Goal: Transaction & Acquisition: Obtain resource

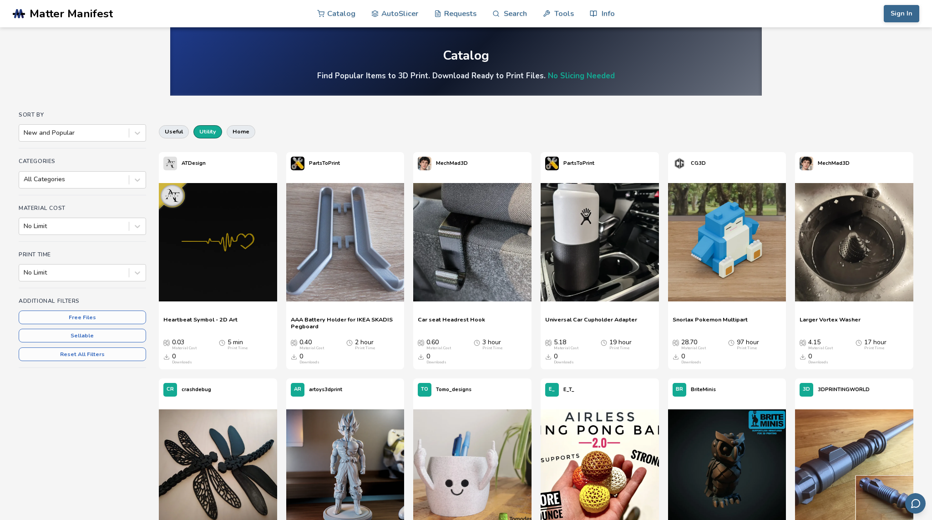
click at [208, 129] on button "utility" at bounding box center [207, 131] width 29 height 13
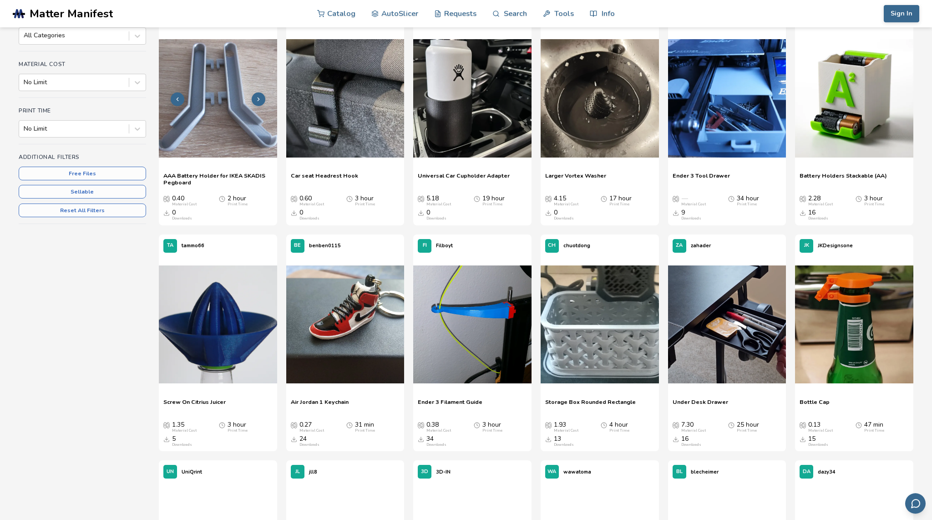
scroll to position [144, 0]
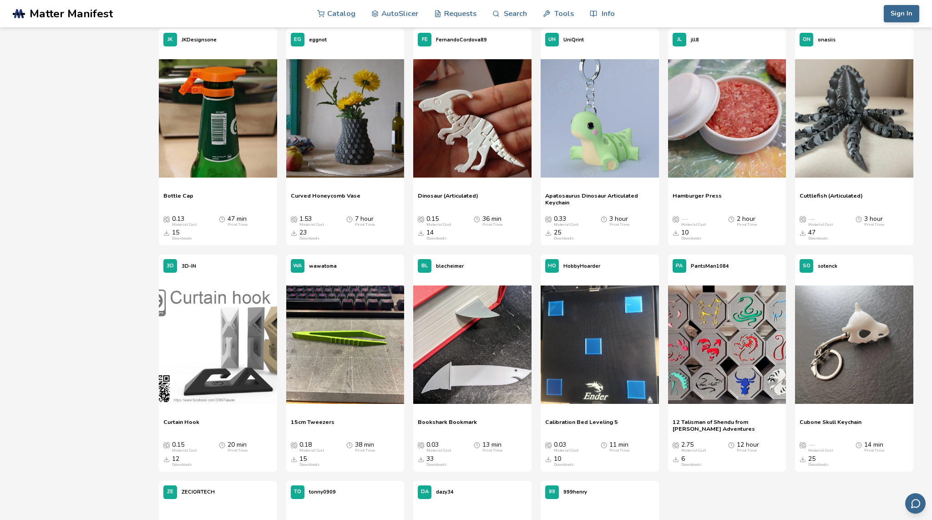
scroll to position [6455, 0]
click at [333, 358] on img at bounding box center [345, 344] width 118 height 118
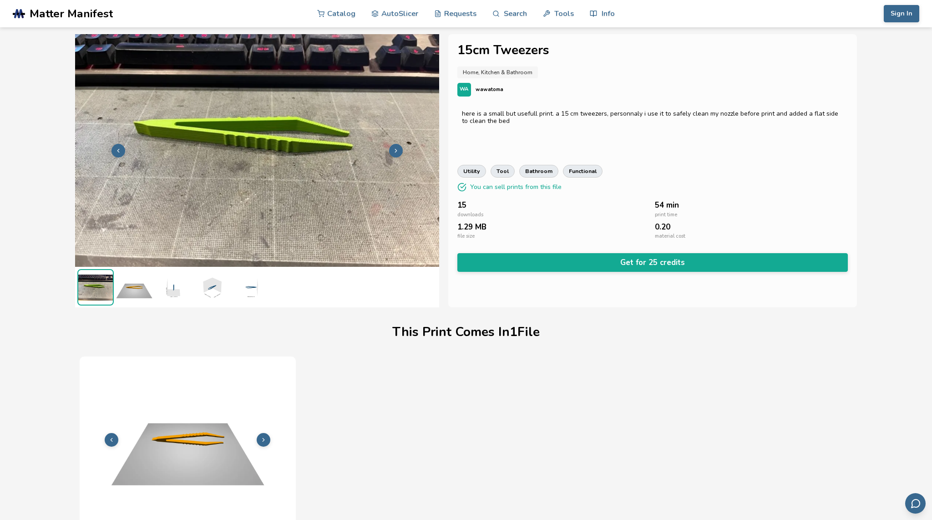
click at [478, 234] on div "1.29 MB file size" at bounding box center [553, 231] width 193 height 17
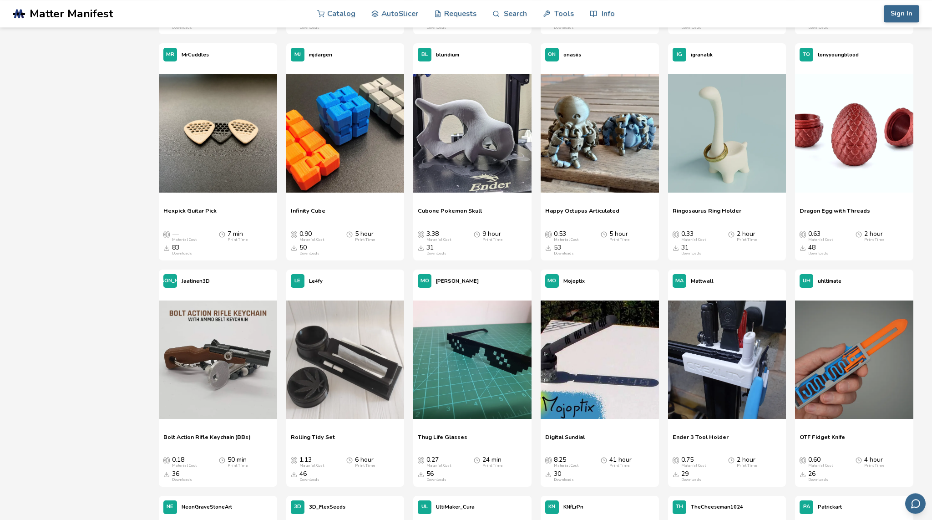
scroll to position [561, 0]
click at [181, 209] on span "Hexpick Guitar Pick" at bounding box center [189, 214] width 53 height 14
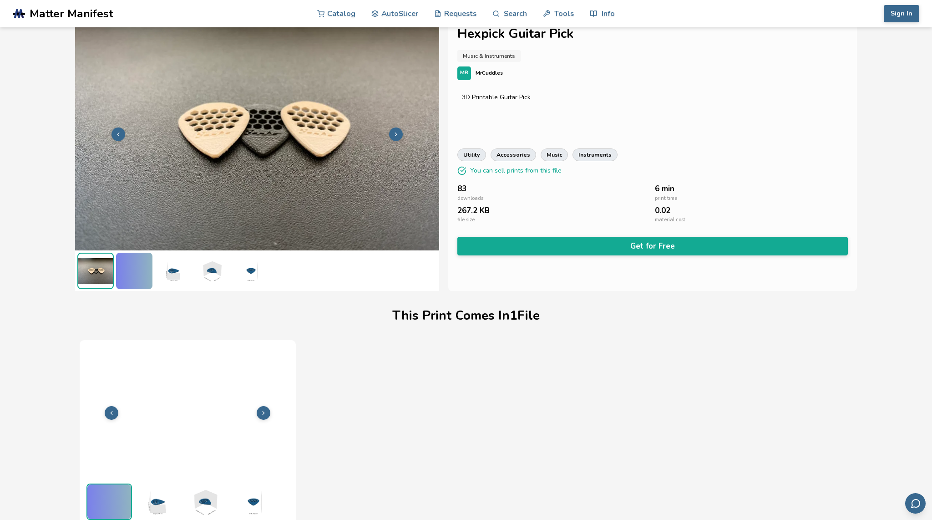
scroll to position [16, 0]
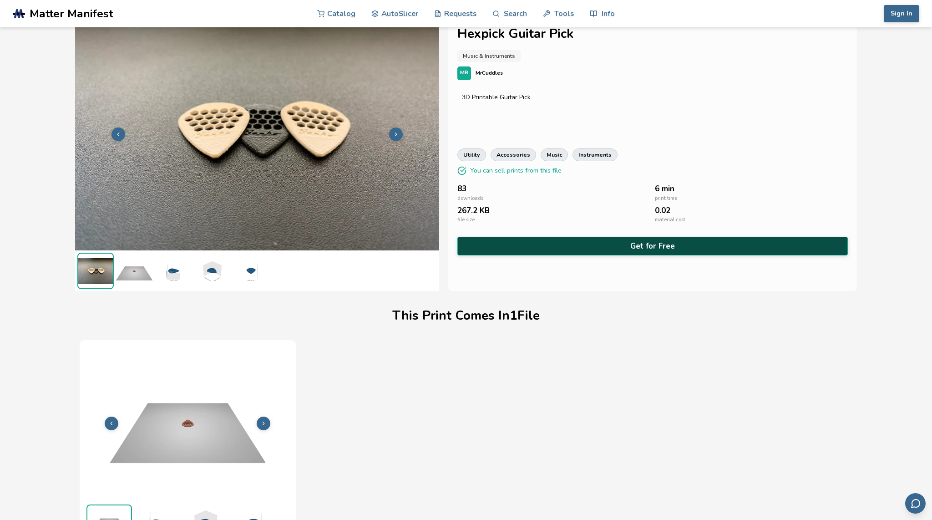
click at [525, 244] on button "Get for Free" at bounding box center [652, 246] width 391 height 19
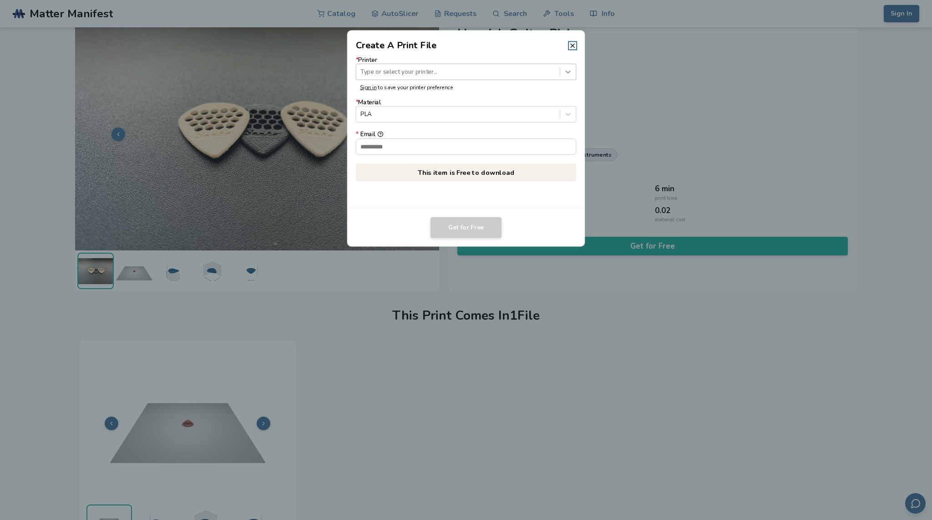
click at [568, 72] on icon at bounding box center [568, 72] width 5 height 3
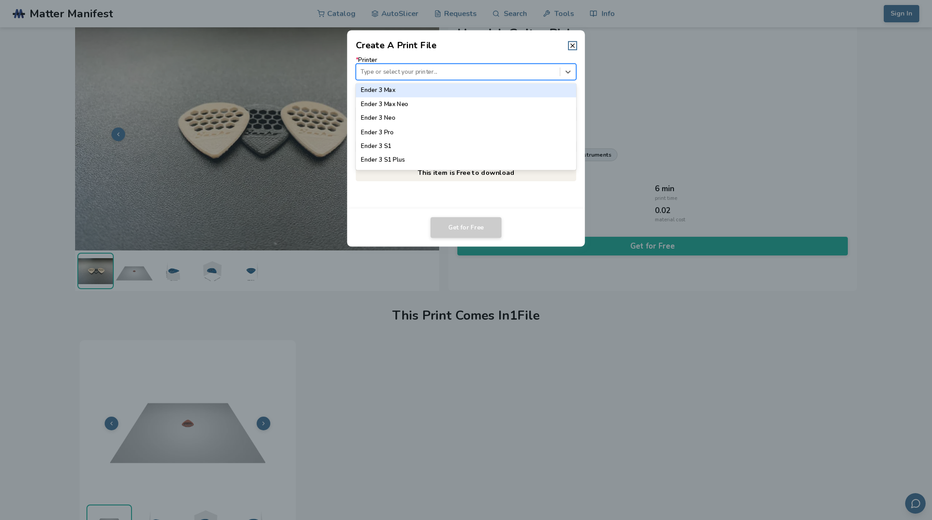
scroll to position [526, 0]
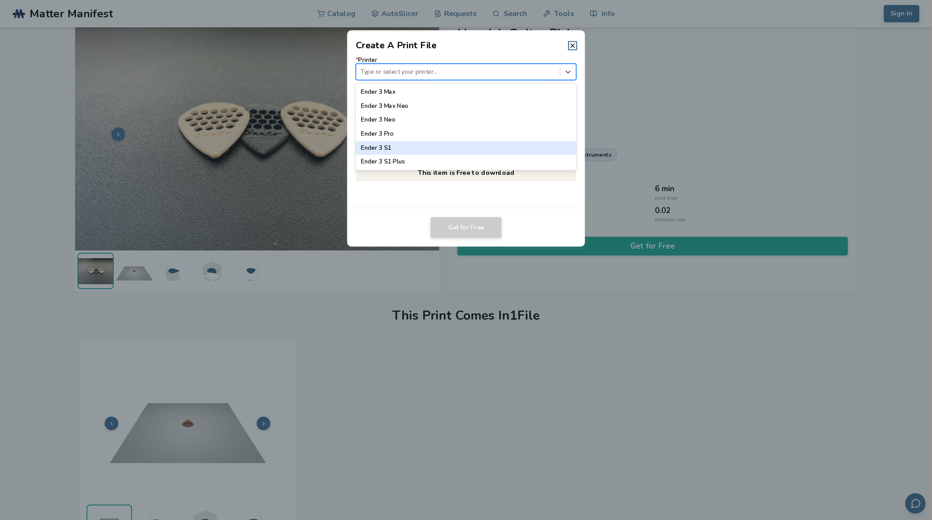
click at [405, 151] on div "Ender 3 S1" at bounding box center [466, 148] width 221 height 14
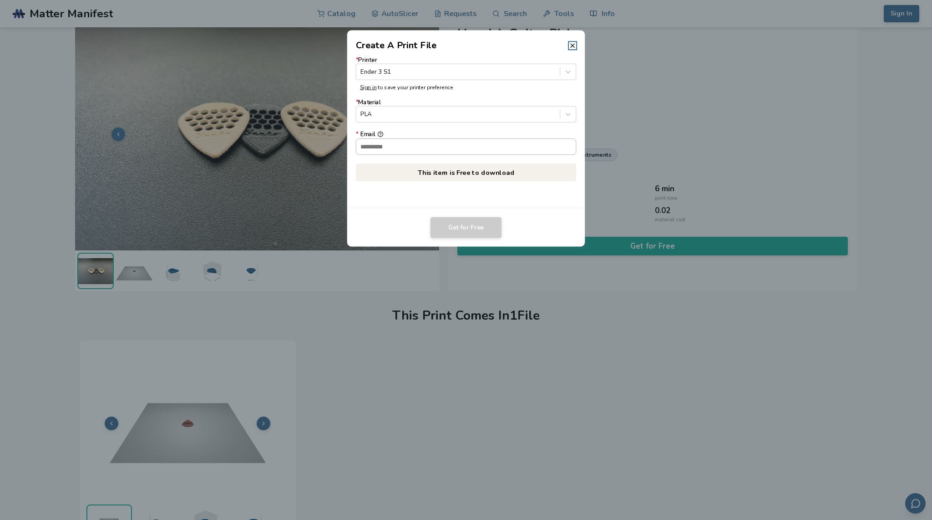
click at [396, 150] on input "* Email" at bounding box center [466, 146] width 220 height 15
type input "**********"
click at [462, 232] on button "Get for Free" at bounding box center [466, 227] width 71 height 21
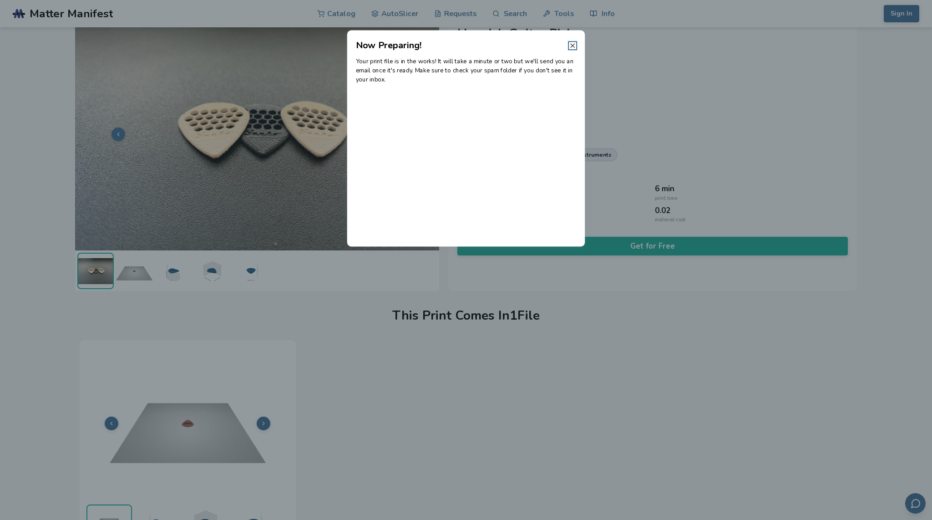
click at [571, 43] on icon at bounding box center [572, 45] width 7 height 7
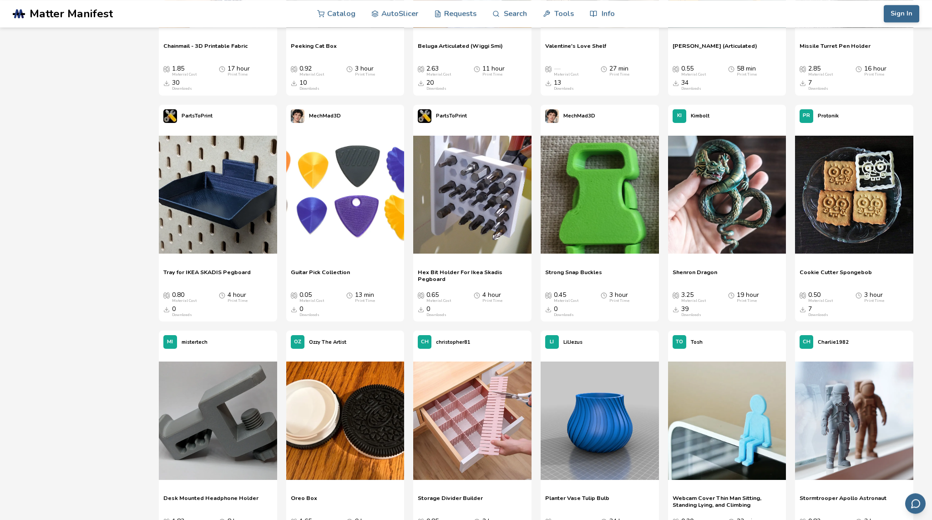
scroll to position [3665, 0]
click at [322, 272] on span "Guitar Pick Collection" at bounding box center [320, 276] width 59 height 14
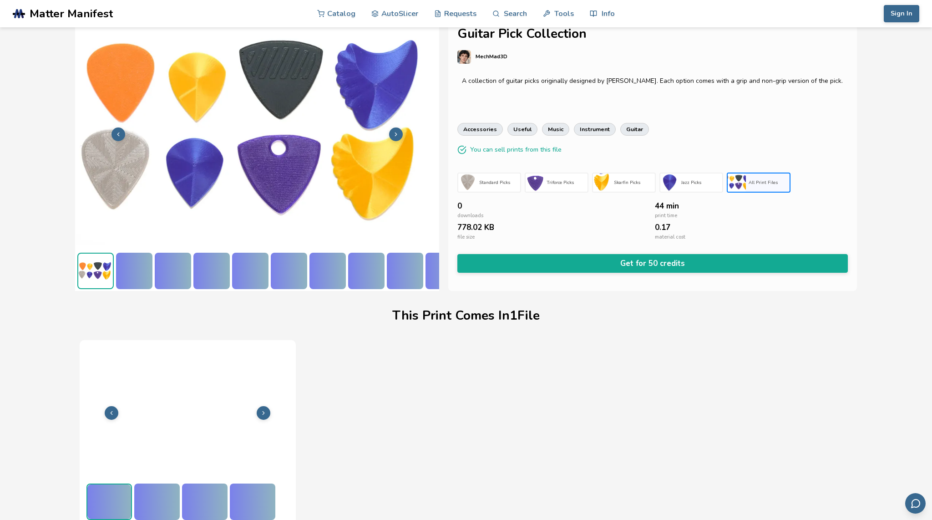
scroll to position [16, 0]
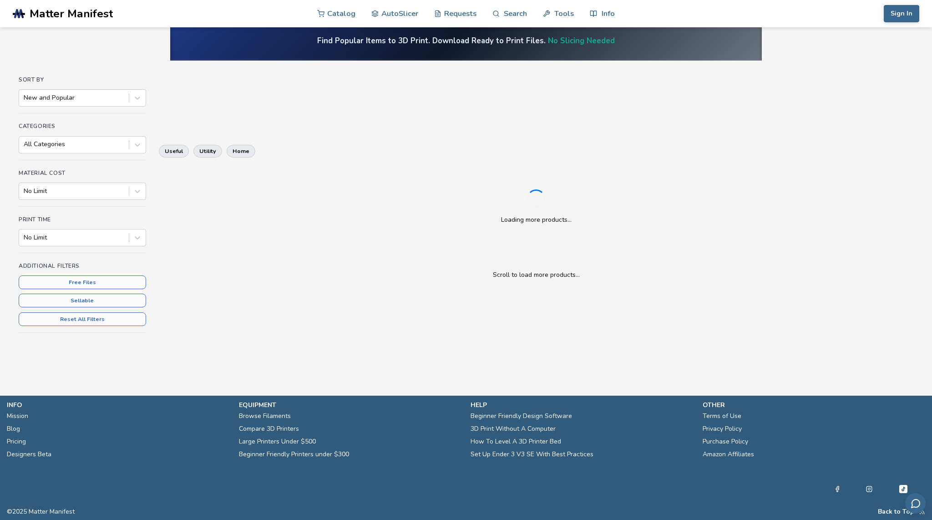
scroll to position [34, 0]
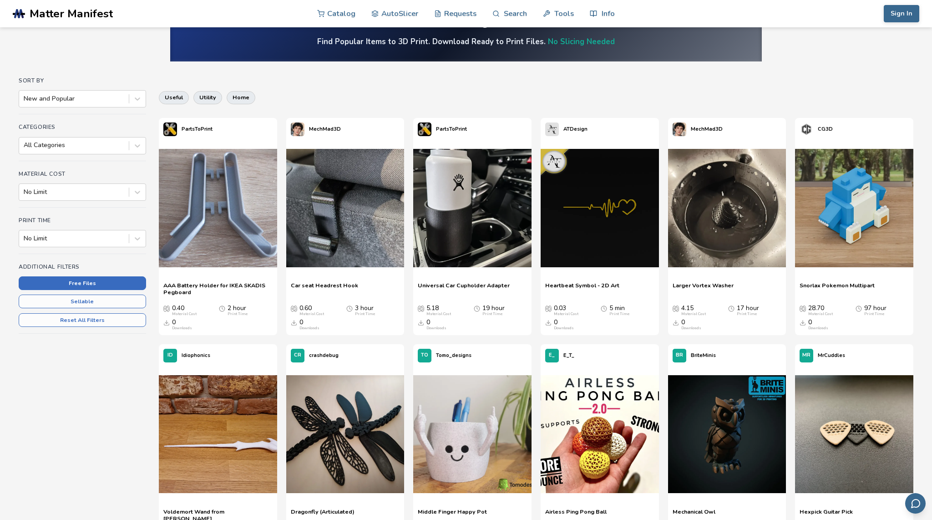
click at [94, 287] on button "Free Files" at bounding box center [82, 283] width 127 height 14
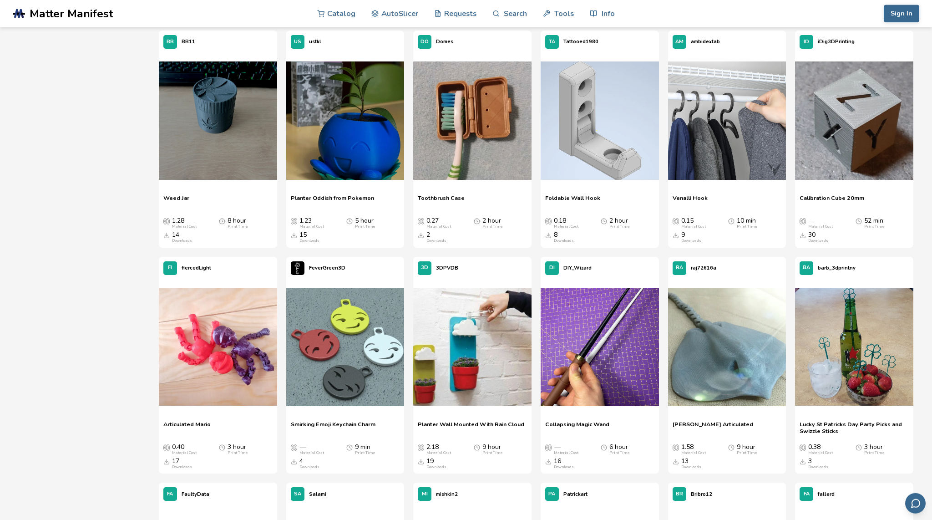
scroll to position [5098, 0]
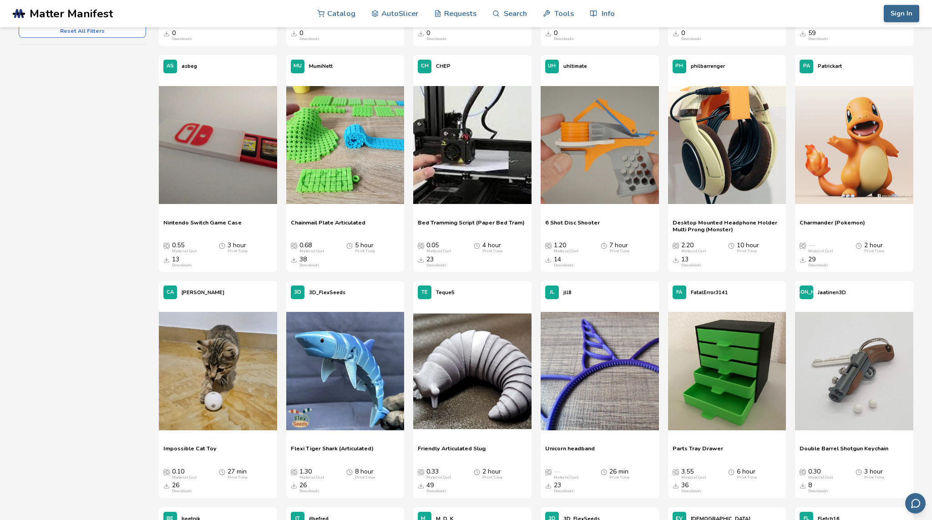
scroll to position [0, 0]
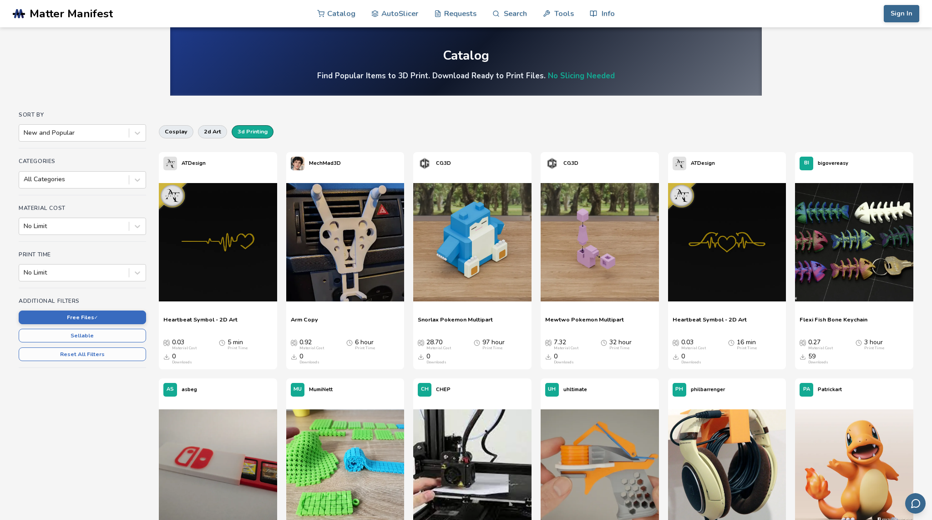
click at [252, 128] on button "3d printing" at bounding box center [253, 131] width 42 height 13
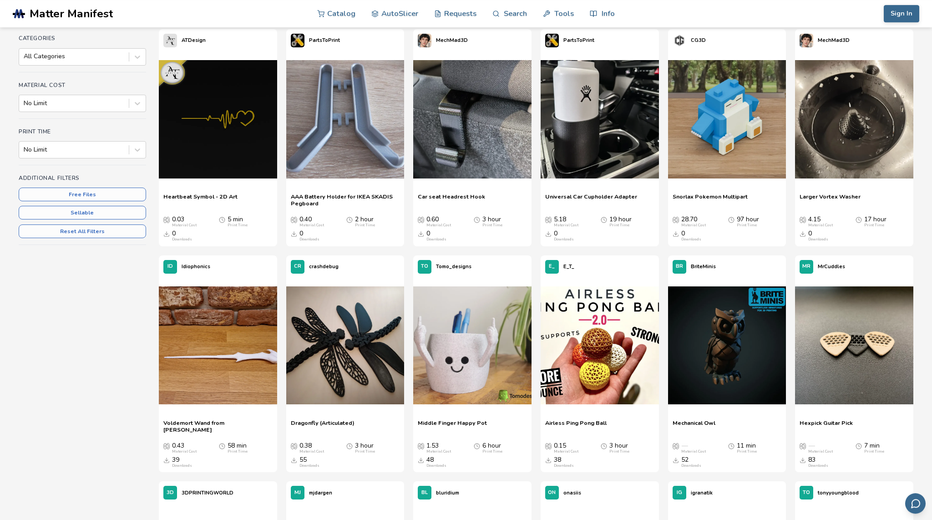
scroll to position [123, 0]
click at [826, 381] on img at bounding box center [854, 345] width 118 height 118
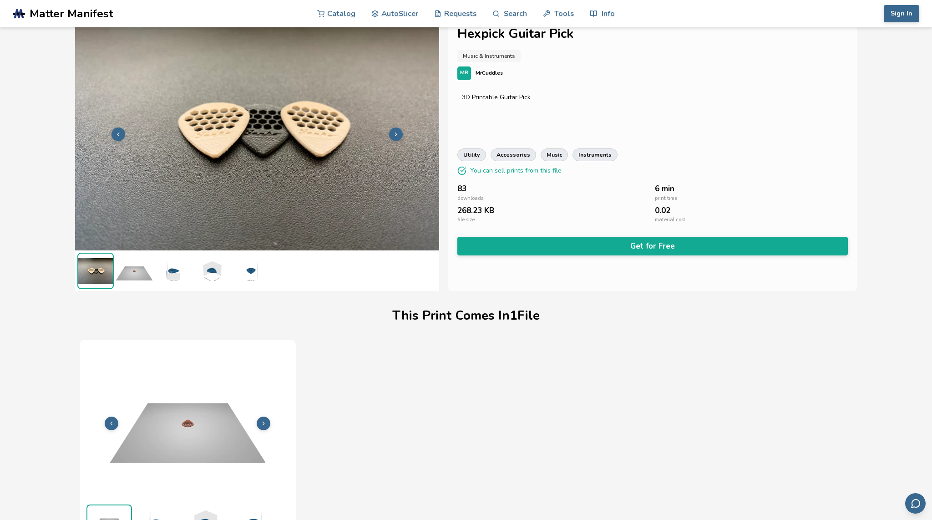
scroll to position [16, 0]
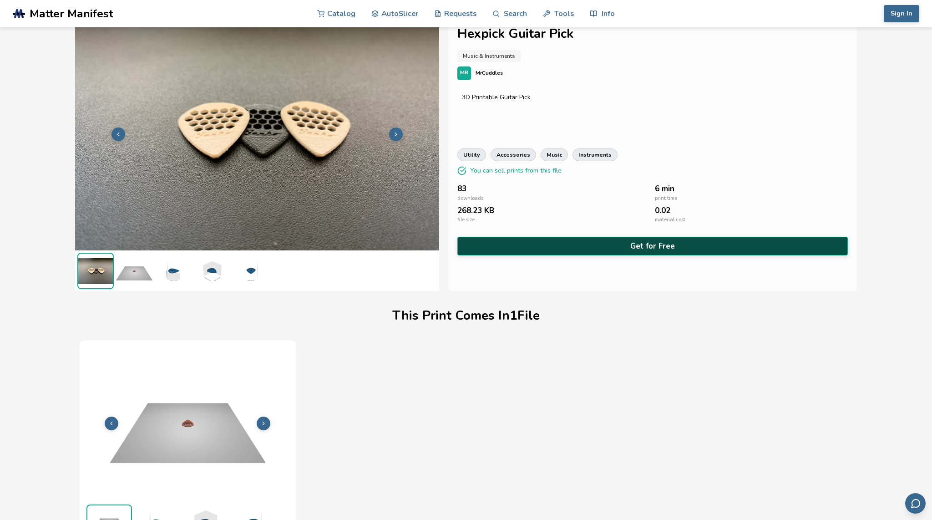
click at [605, 244] on button "Get for Free" at bounding box center [652, 246] width 391 height 19
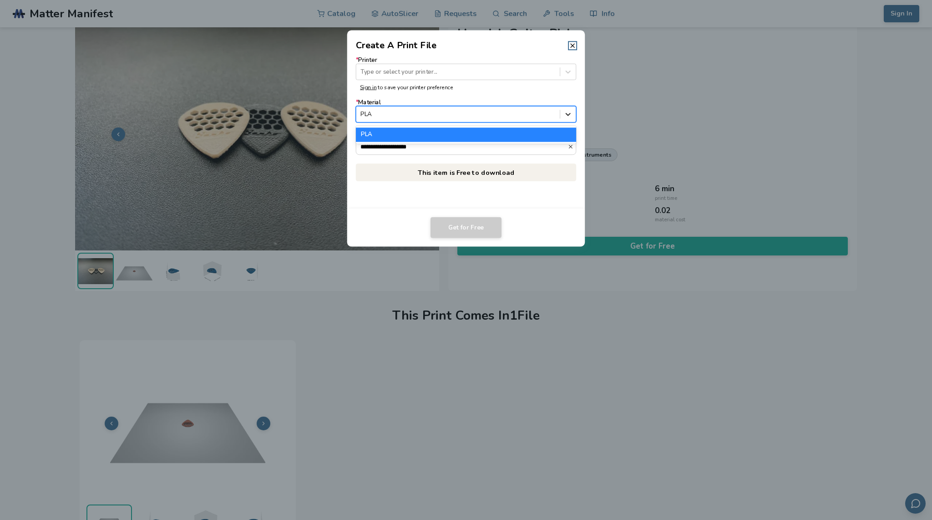
click at [569, 116] on icon at bounding box center [568, 114] width 9 height 9
click at [568, 114] on icon at bounding box center [568, 114] width 9 height 9
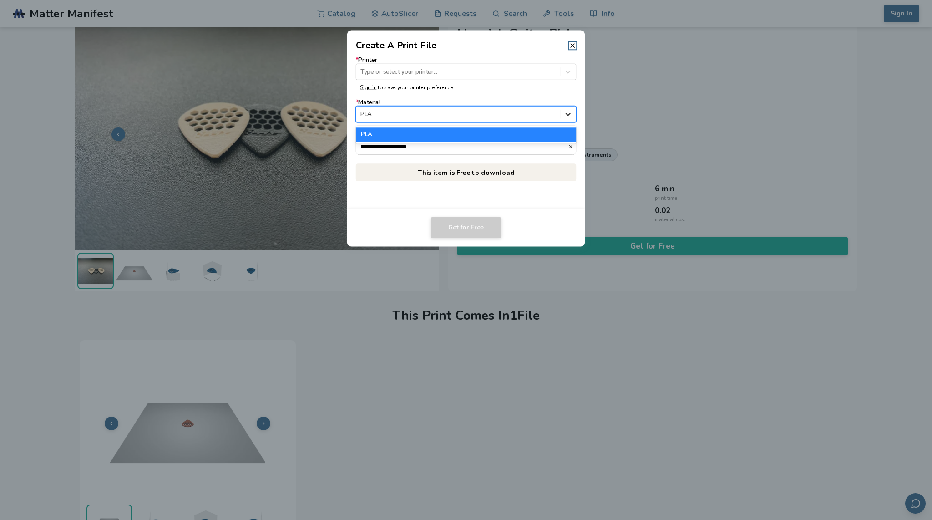
click at [568, 114] on icon at bounding box center [568, 114] width 9 height 9
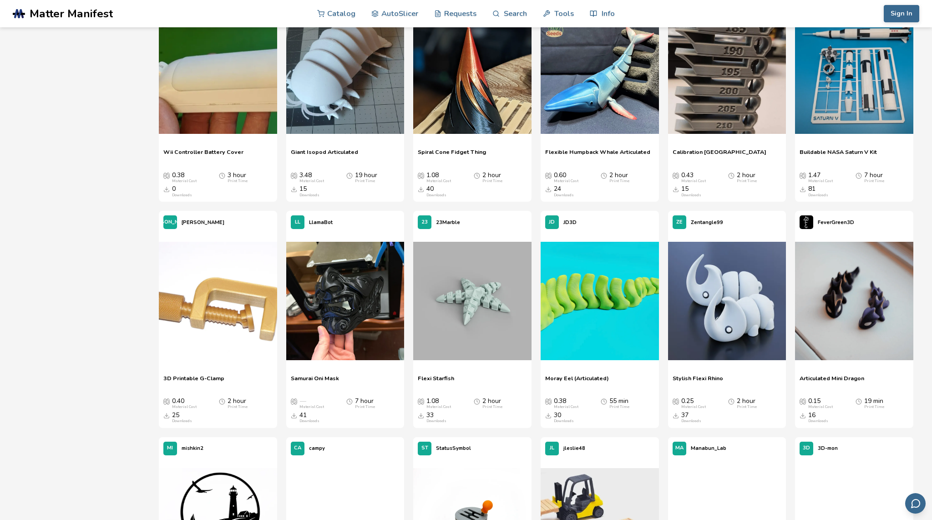
scroll to position [2203, 0]
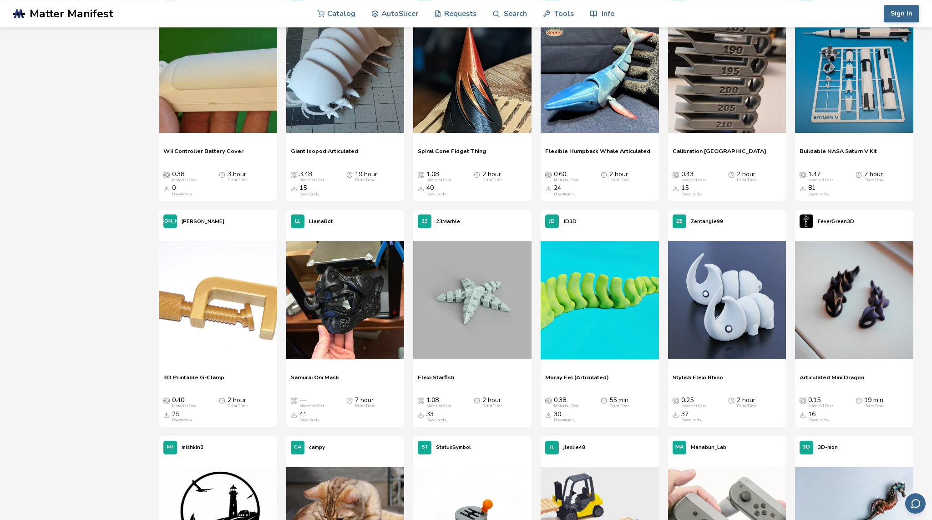
click at [188, 376] on span "3D Printable G-Clamp" at bounding box center [193, 381] width 61 height 14
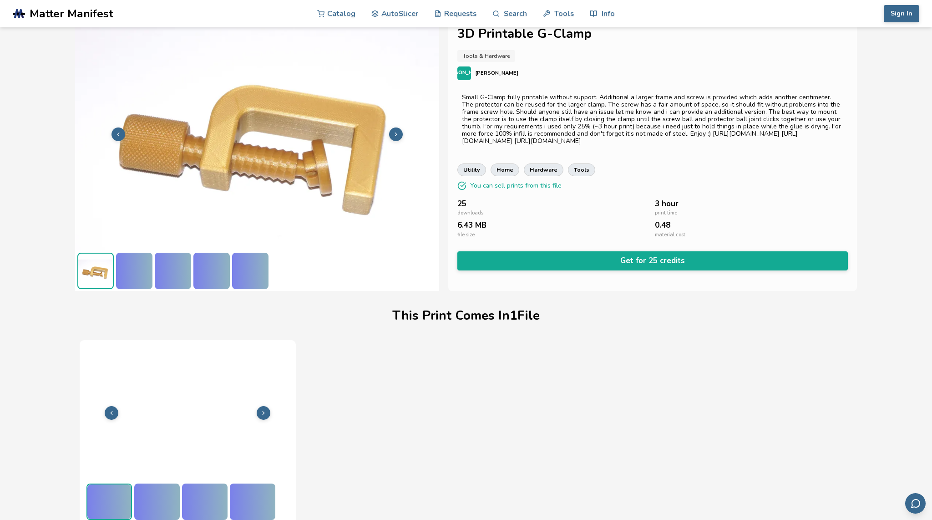
scroll to position [16, 0]
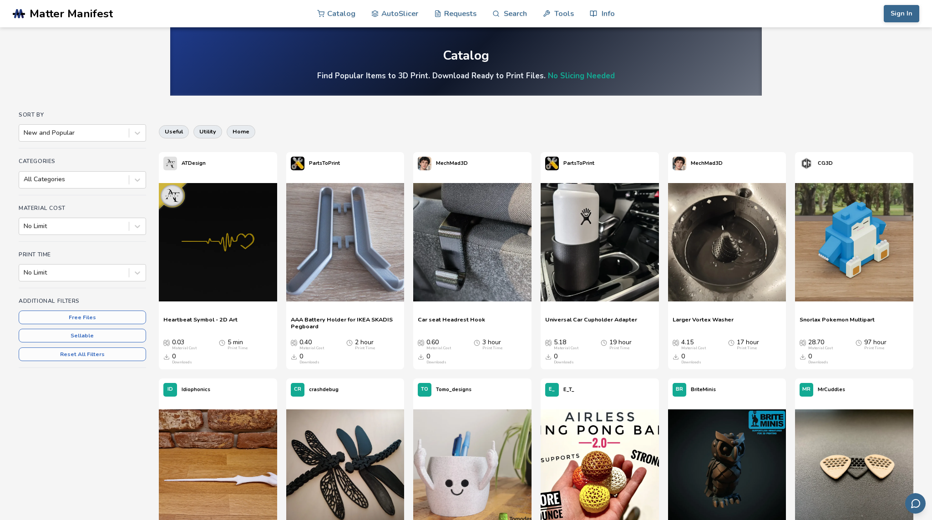
click at [849, 472] on img at bounding box center [854, 468] width 118 height 118
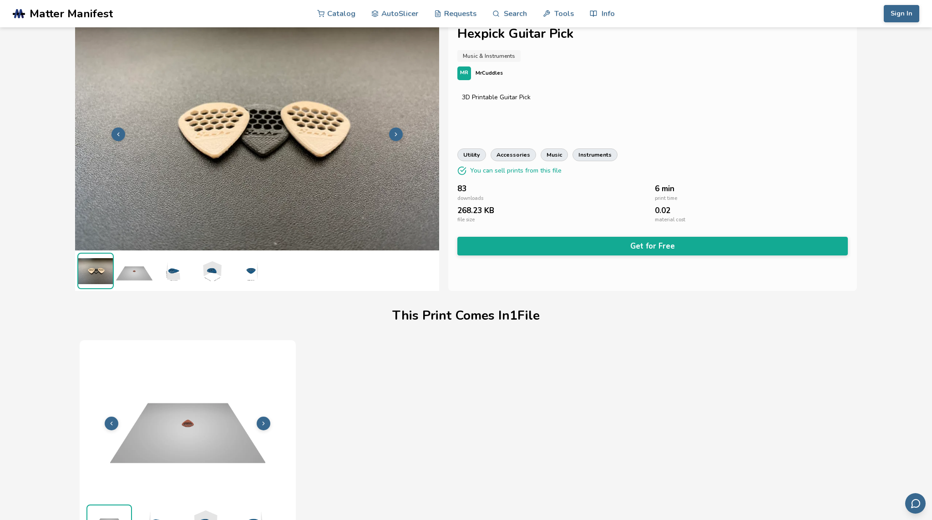
scroll to position [16, 0]
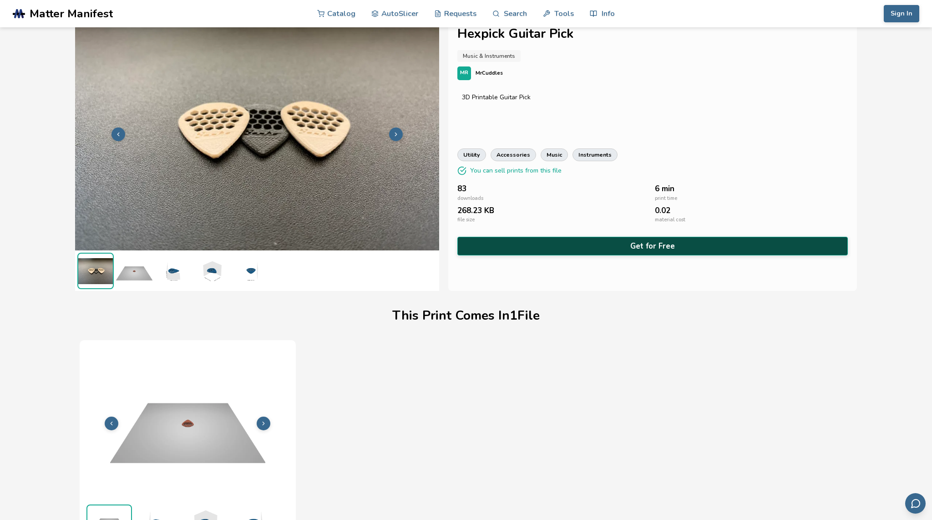
click at [571, 246] on button "Get for Free" at bounding box center [652, 246] width 391 height 19
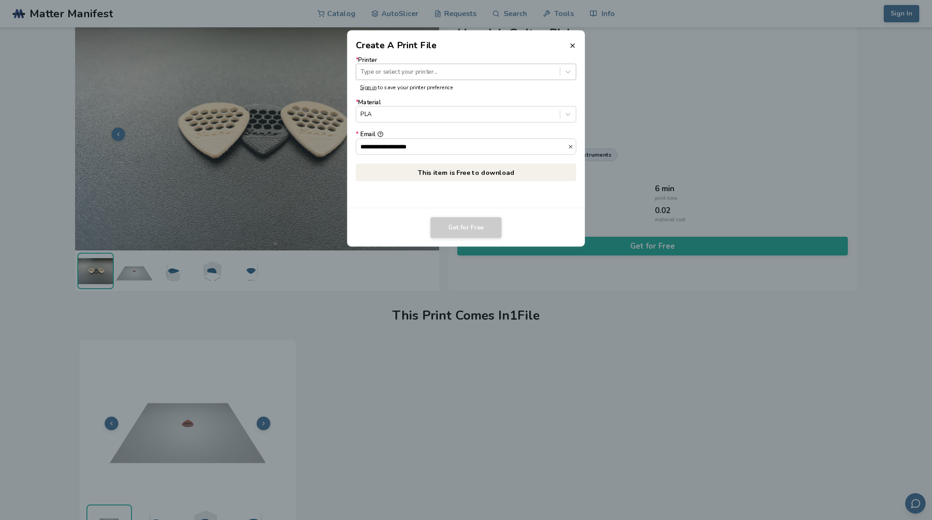
click at [523, 71] on div at bounding box center [458, 71] width 195 height 9
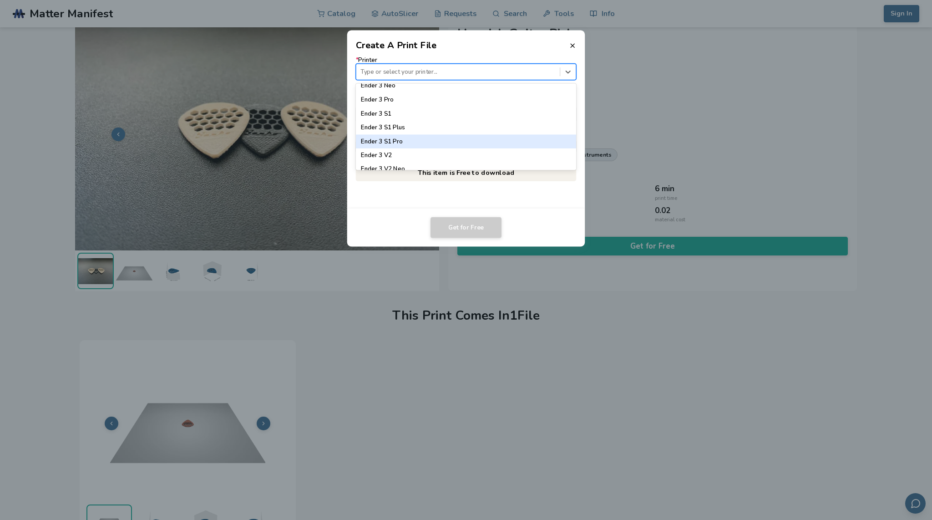
scroll to position [573, 0]
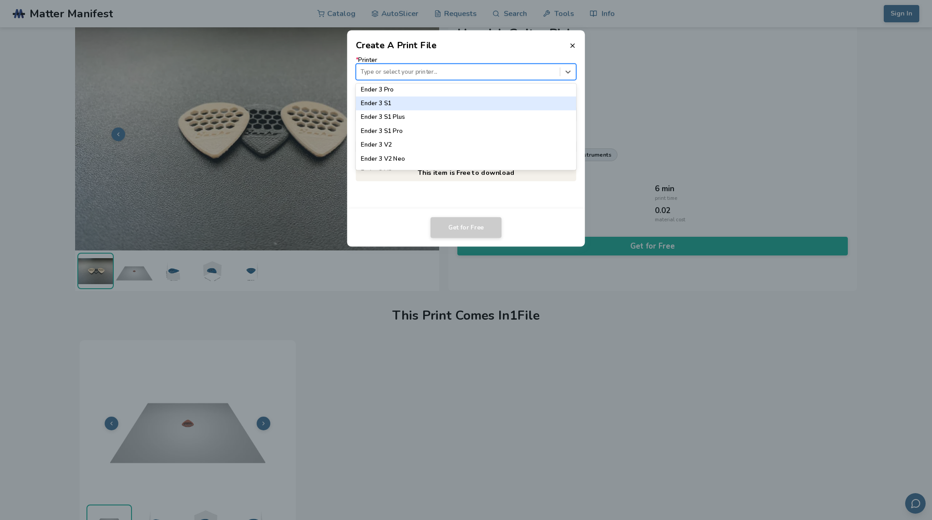
click at [399, 103] on div "Ender 3 S1" at bounding box center [466, 103] width 221 height 14
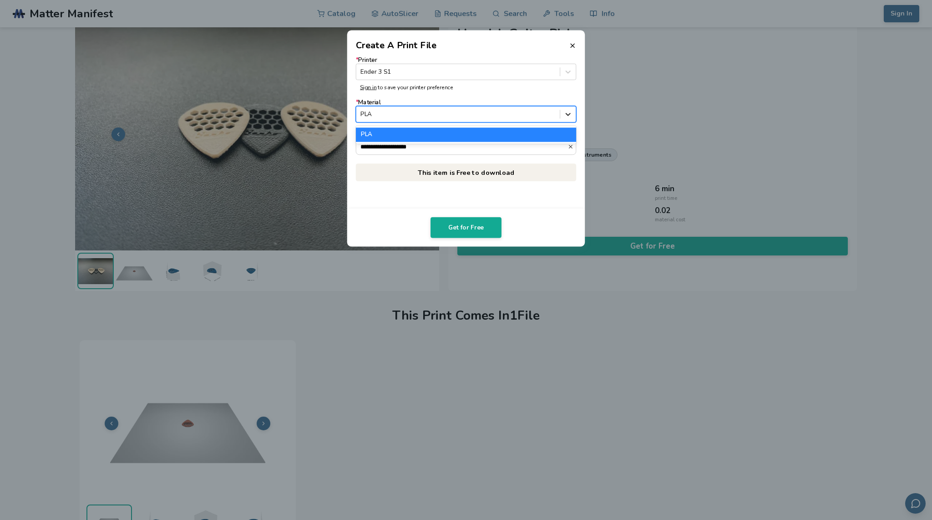
click at [567, 114] on icon at bounding box center [568, 114] width 5 height 3
click at [601, 113] on dialog "**********" at bounding box center [466, 260] width 886 height 494
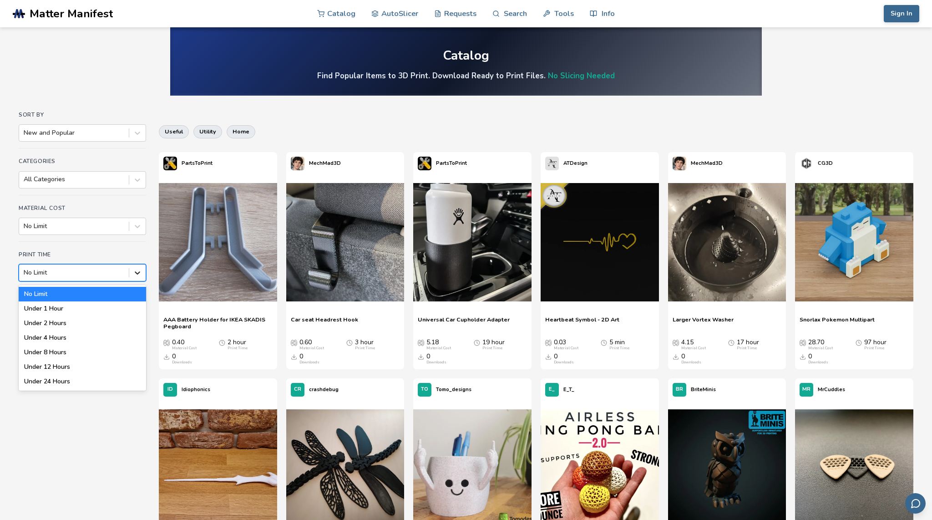
click at [140, 271] on icon at bounding box center [137, 272] width 9 height 9
click at [51, 309] on div "Under 1 Hour" at bounding box center [82, 308] width 127 height 15
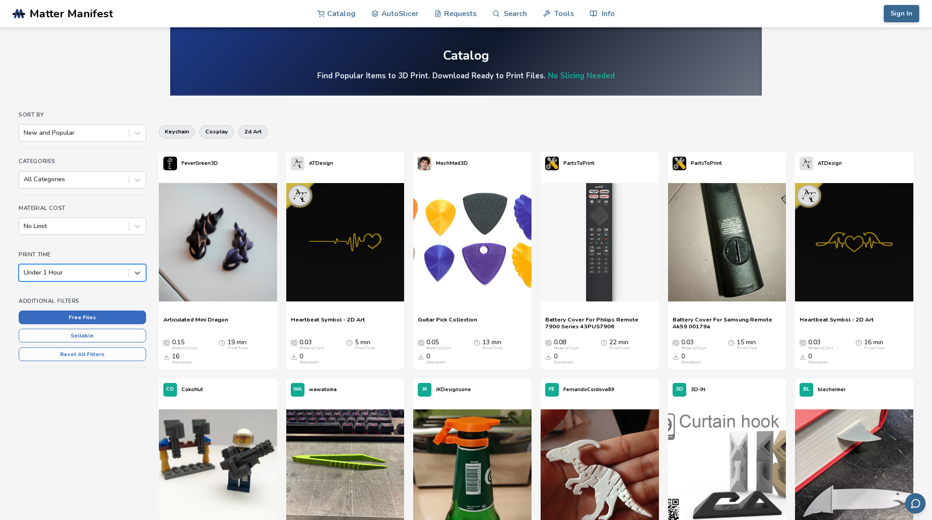
click at [96, 318] on button "Free Files" at bounding box center [82, 317] width 127 height 14
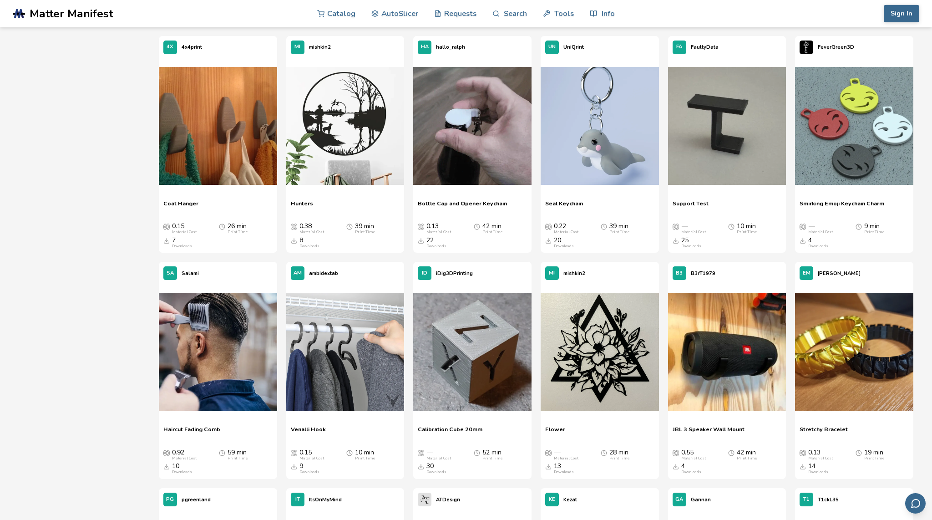
scroll to position [345, 0]
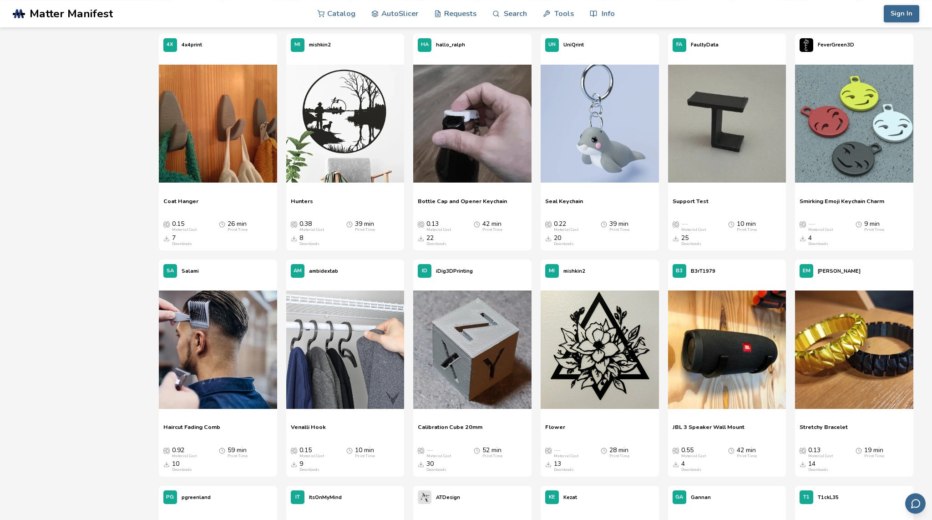
click at [820, 199] on span "Smirking Emoji Keychain Charm" at bounding box center [842, 205] width 85 height 14
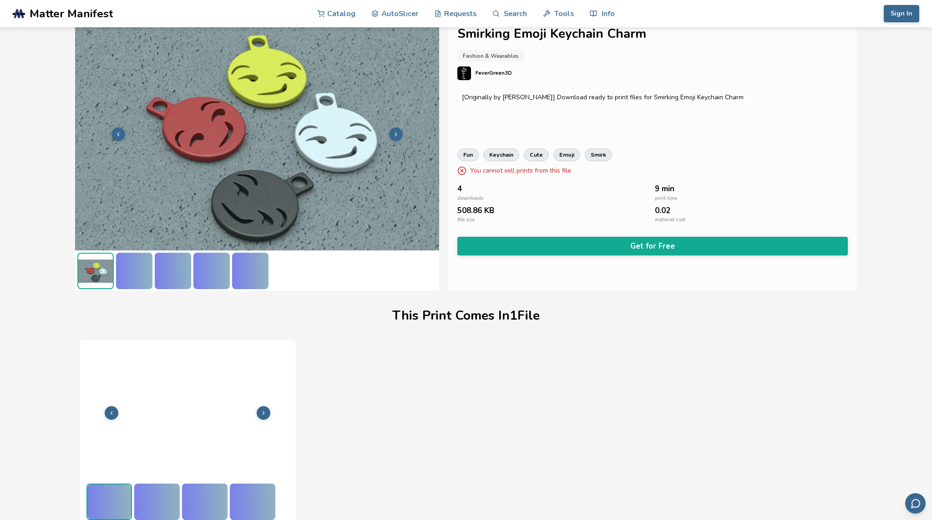
scroll to position [16, 0]
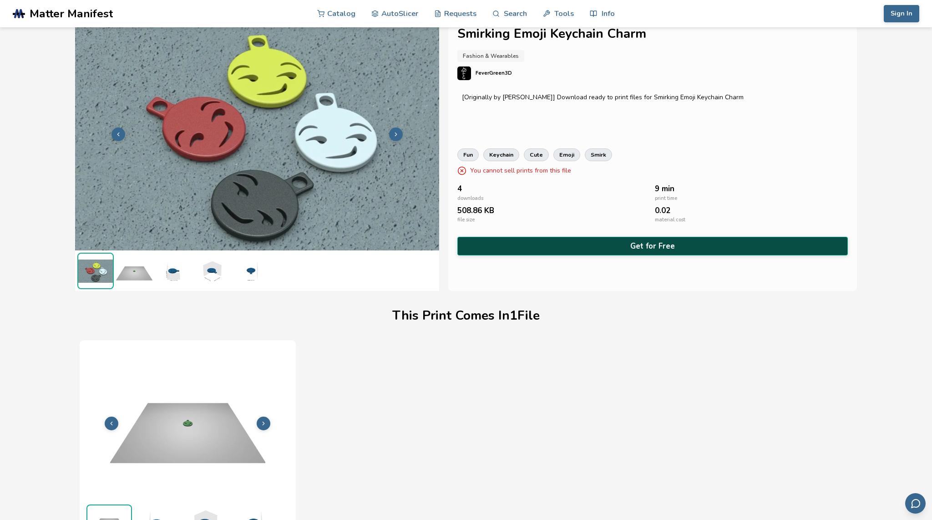
click at [605, 249] on button "Get for Free" at bounding box center [652, 246] width 391 height 19
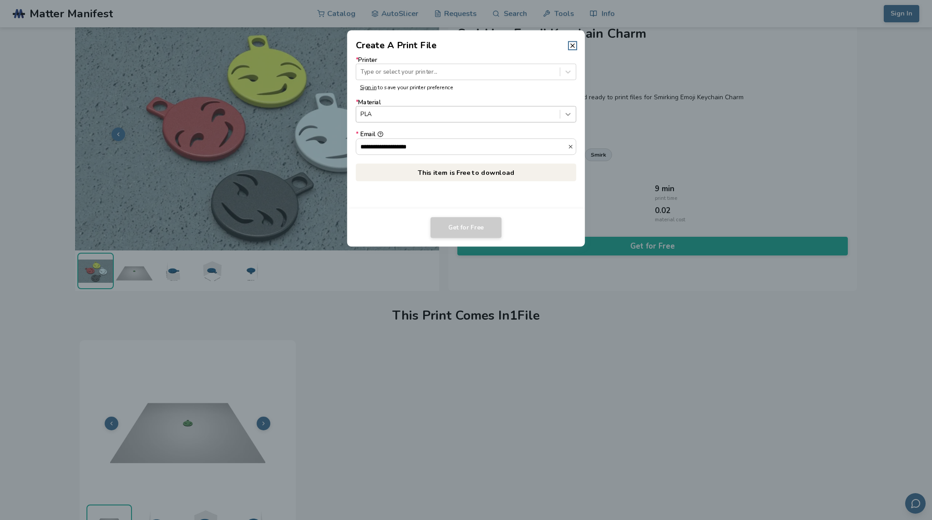
click at [570, 116] on icon at bounding box center [568, 114] width 9 height 9
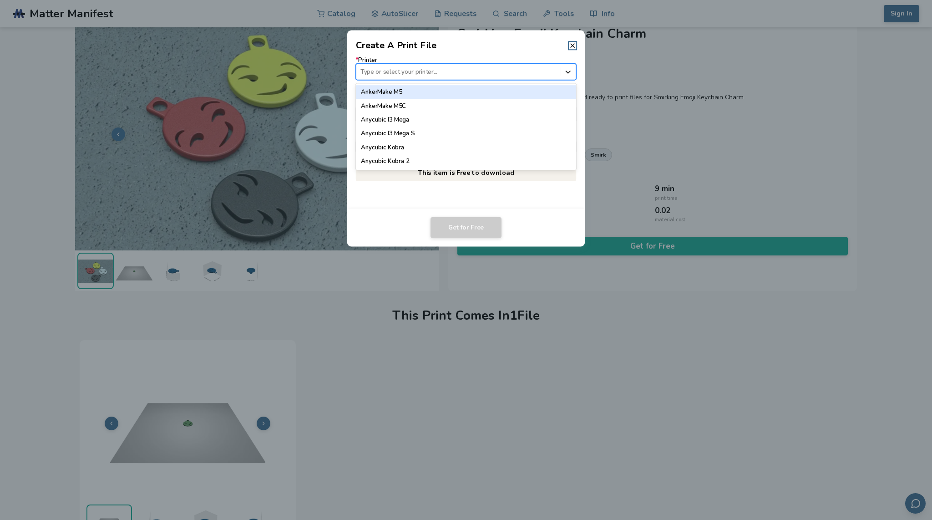
click at [564, 70] on icon at bounding box center [568, 71] width 9 height 9
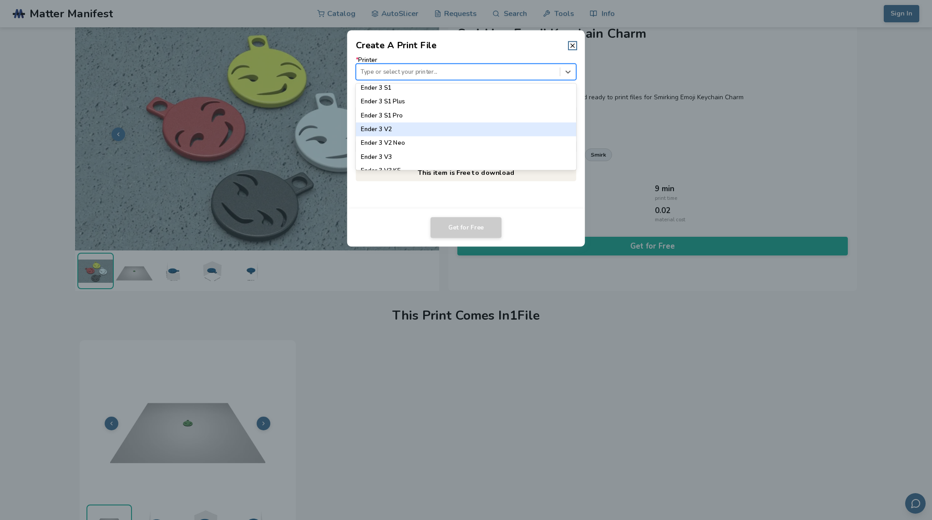
scroll to position [588, 0]
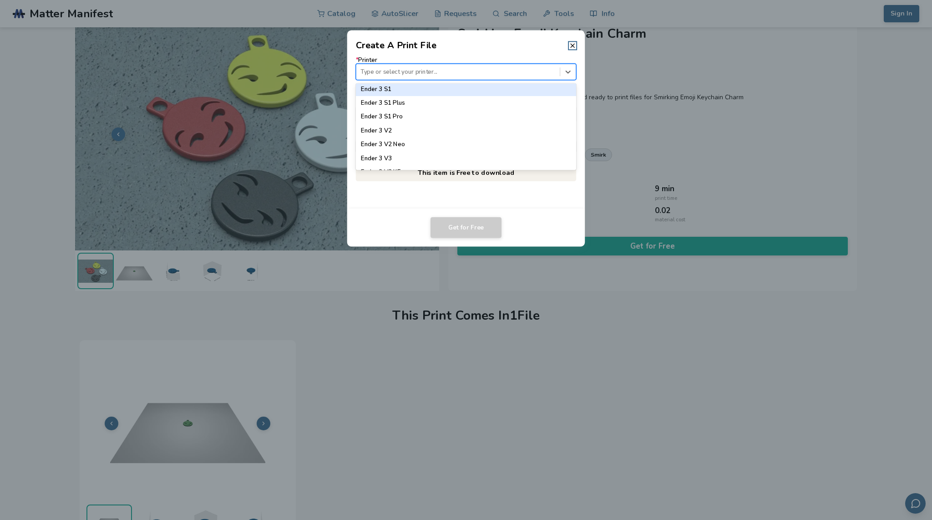
click at [495, 88] on div "Ender 3 S1" at bounding box center [466, 89] width 221 height 14
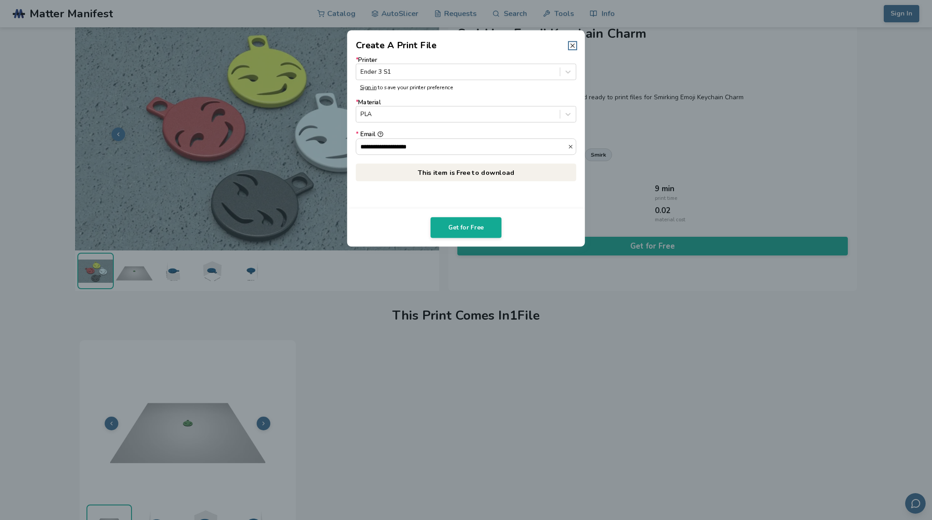
click at [571, 45] on icon at bounding box center [572, 45] width 7 height 7
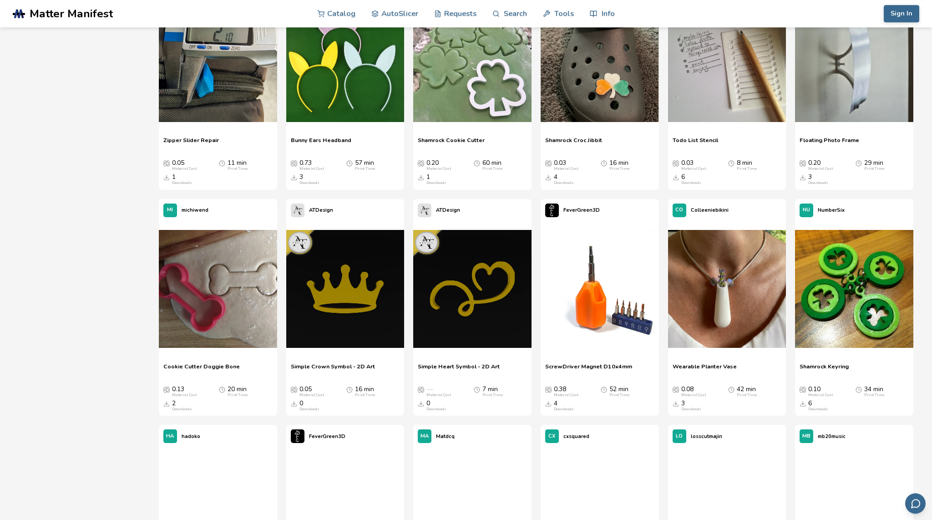
scroll to position [1766, 0]
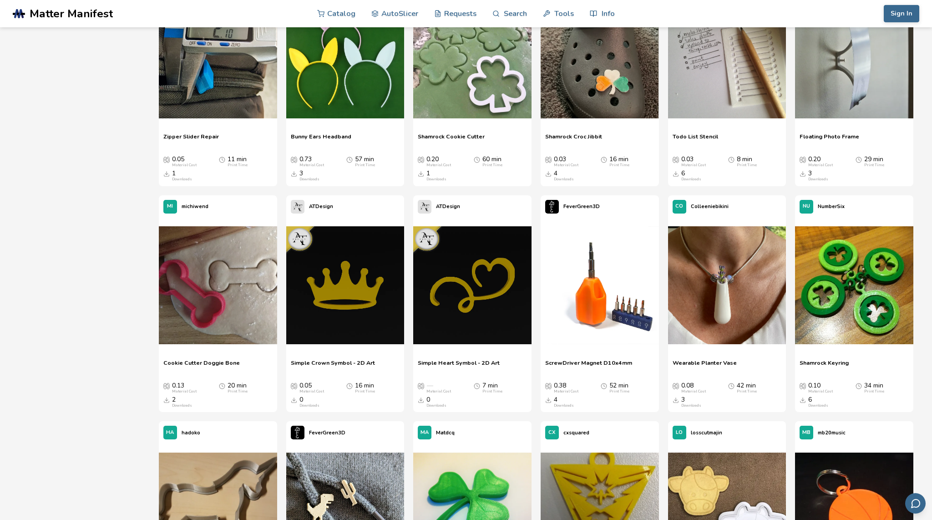
click at [179, 361] on span "Cookie Cutter Doggie Bone" at bounding box center [201, 366] width 76 height 14
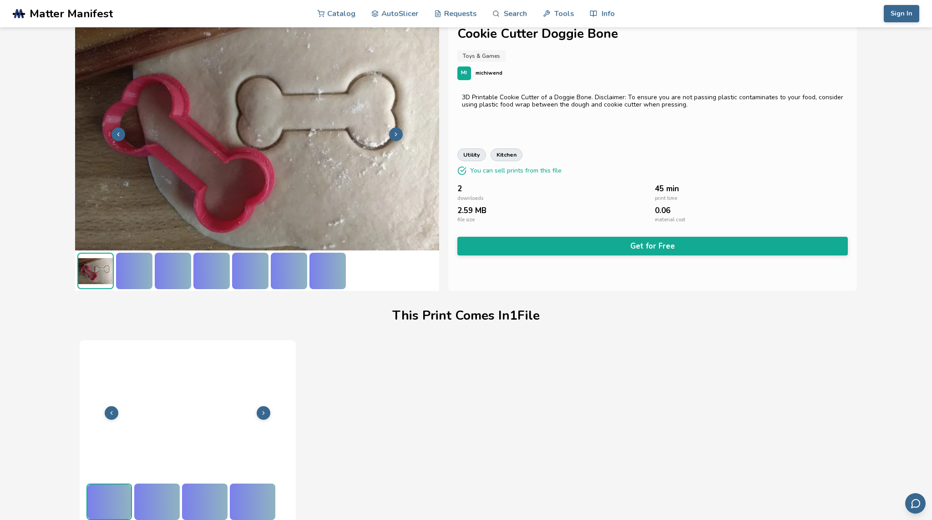
scroll to position [16, 0]
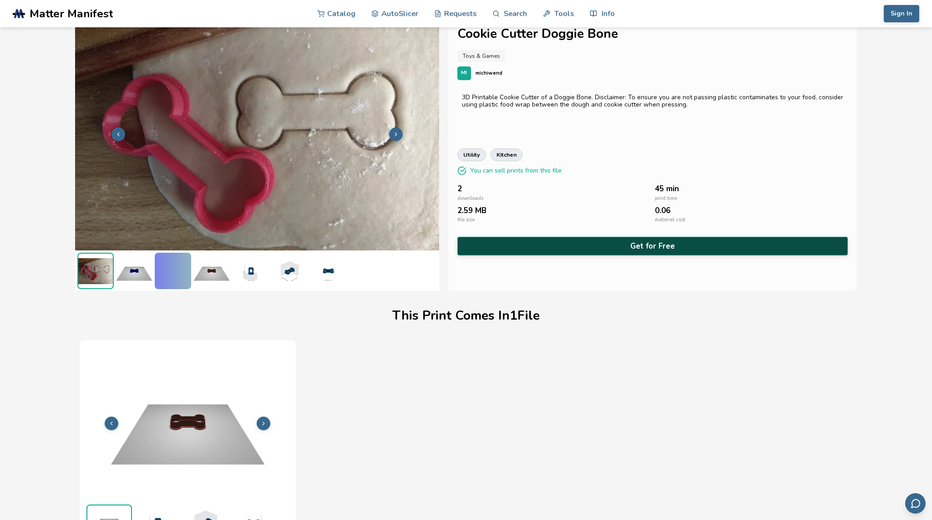
click at [589, 244] on button "Get for Free" at bounding box center [652, 246] width 391 height 19
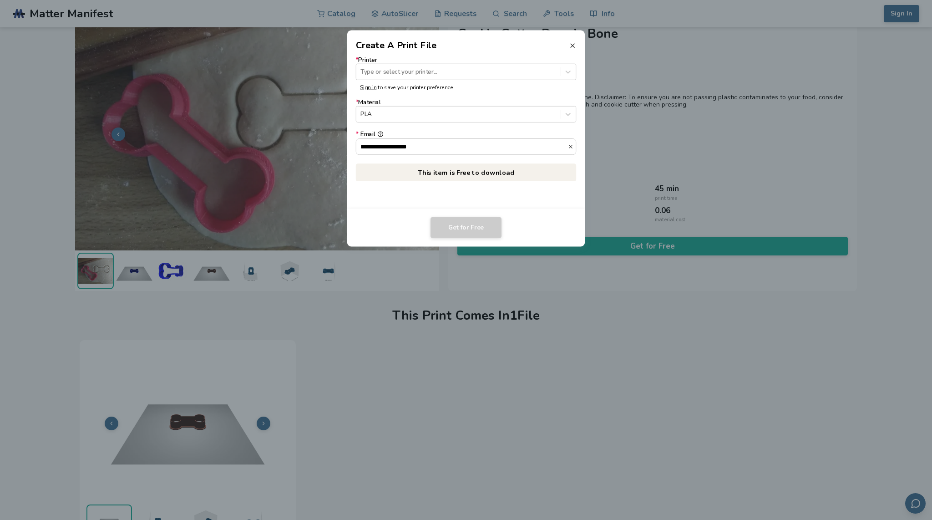
click at [576, 43] on icon at bounding box center [572, 45] width 7 height 7
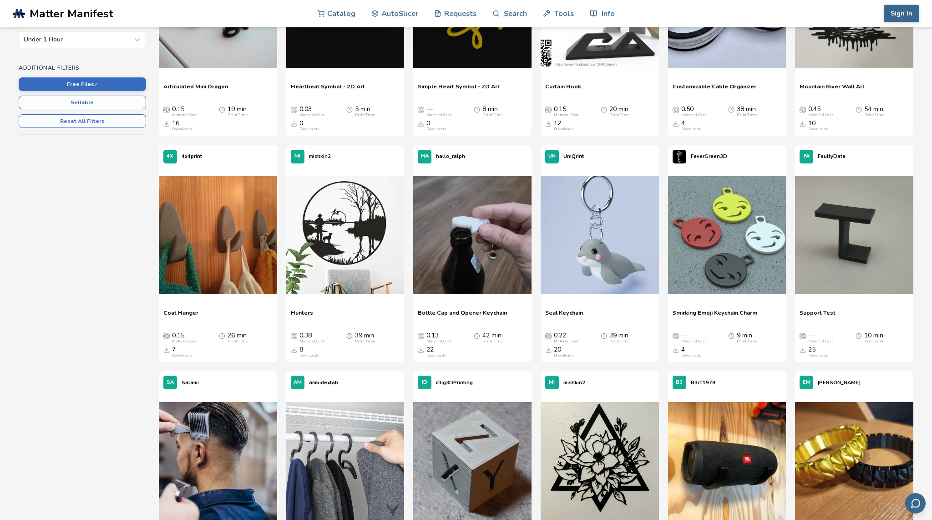
scroll to position [236, 0]
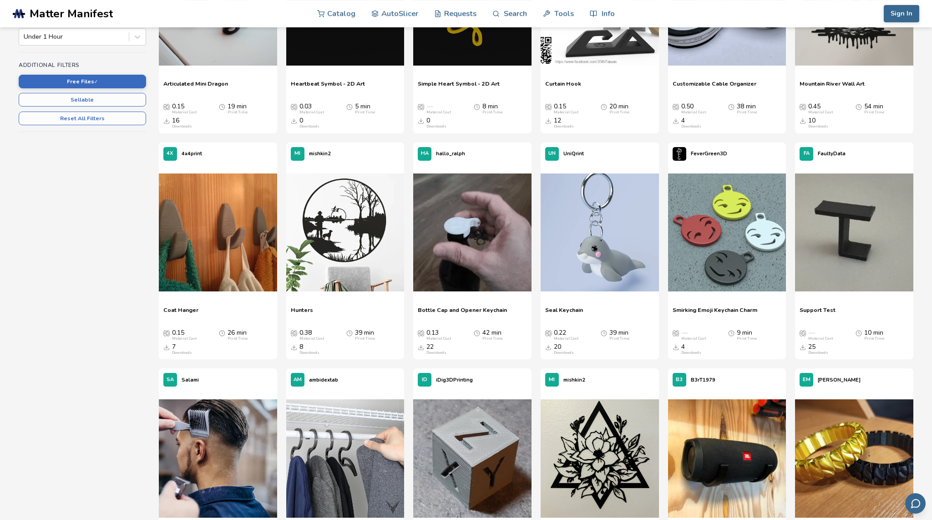
drag, startPoint x: 134, startPoint y: 421, endPoint x: 129, endPoint y: 419, distance: 4.9
click at [129, 419] on div "Sort By New and Popular Categories All Categories Material Cost No Limit Print …" at bounding box center [466, 489] width 895 height 1226
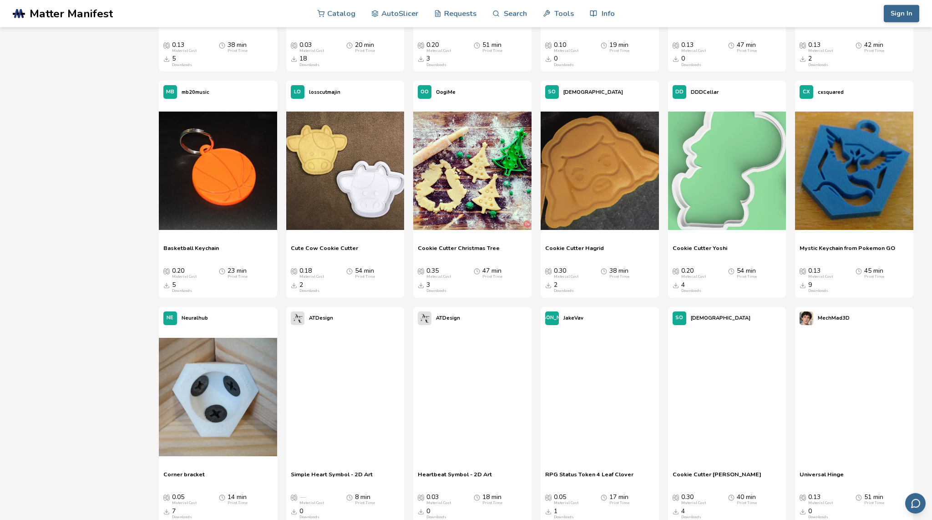
scroll to position [2482, 0]
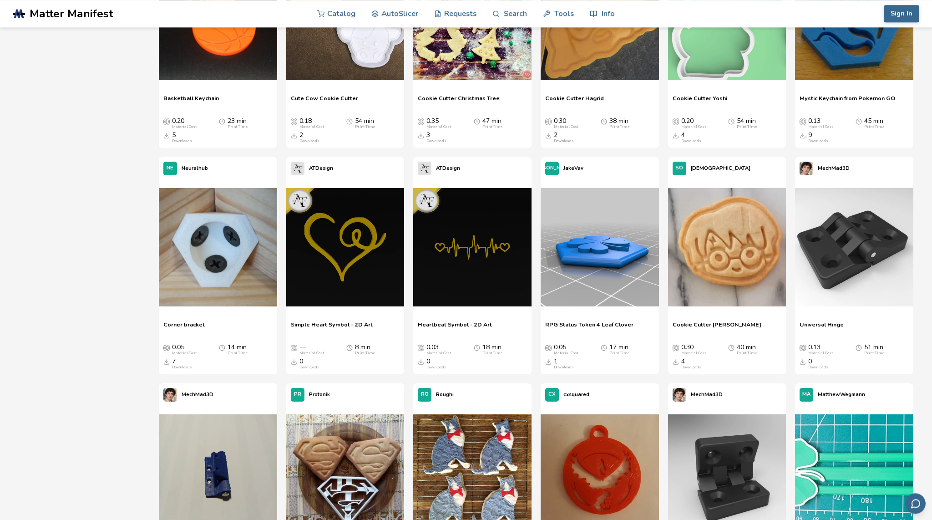
click at [178, 323] on span "Corner bracket" at bounding box center [183, 328] width 41 height 14
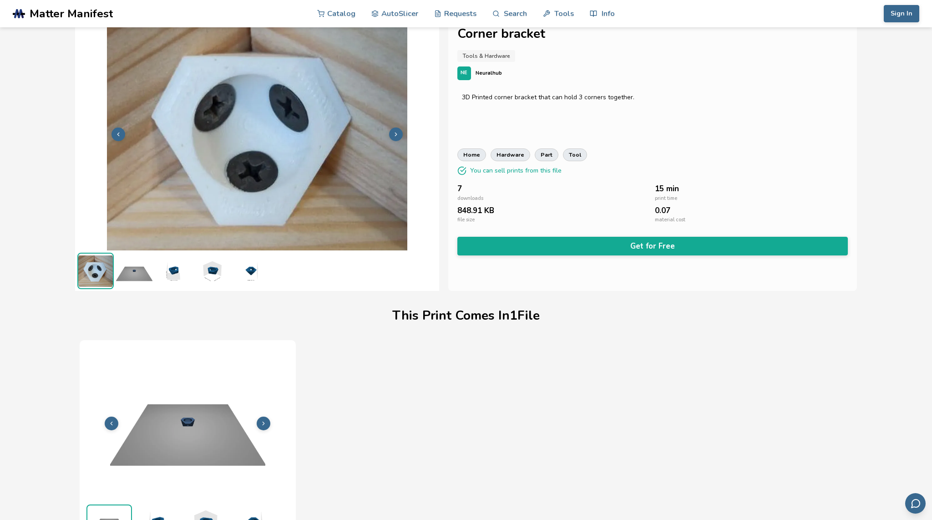
scroll to position [16, 0]
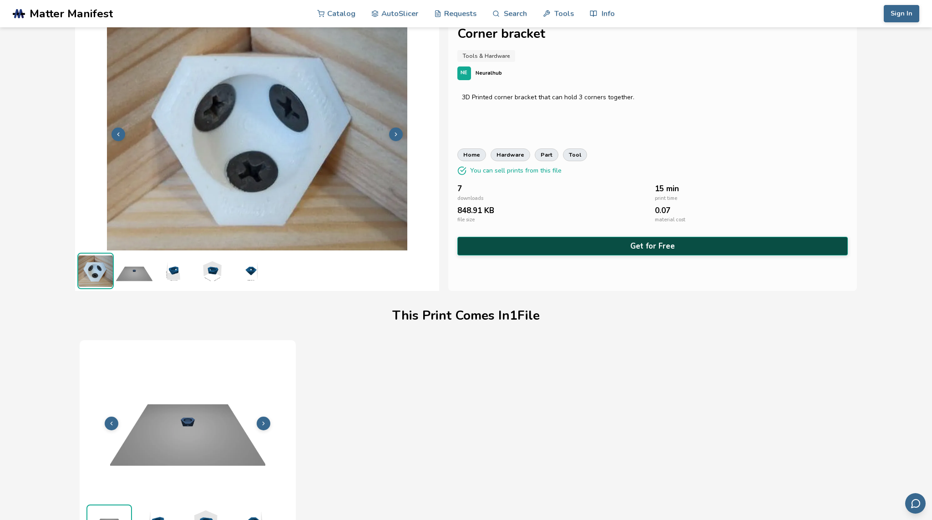
click at [556, 246] on button "Get for Free" at bounding box center [652, 246] width 391 height 19
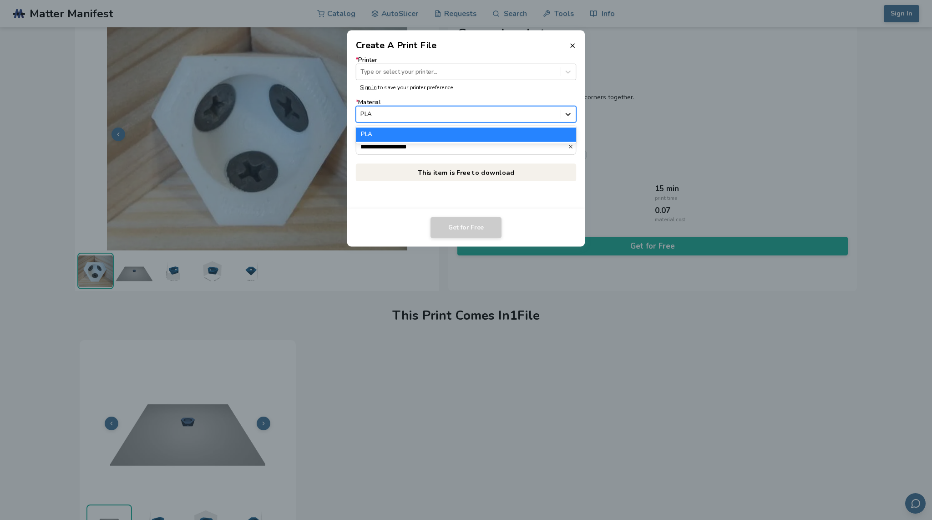
click at [567, 114] on icon at bounding box center [568, 114] width 9 height 9
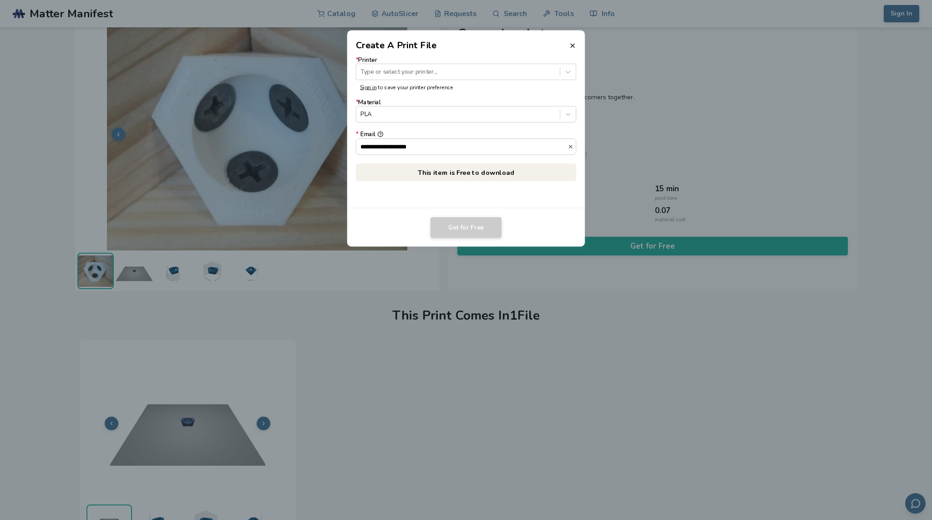
click at [345, 355] on dialog "**********" at bounding box center [466, 260] width 886 height 494
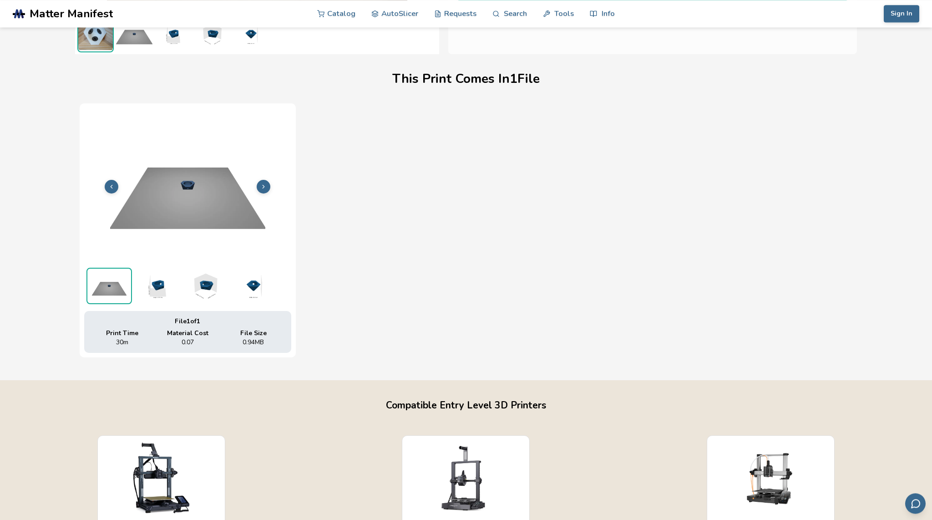
scroll to position [0, 0]
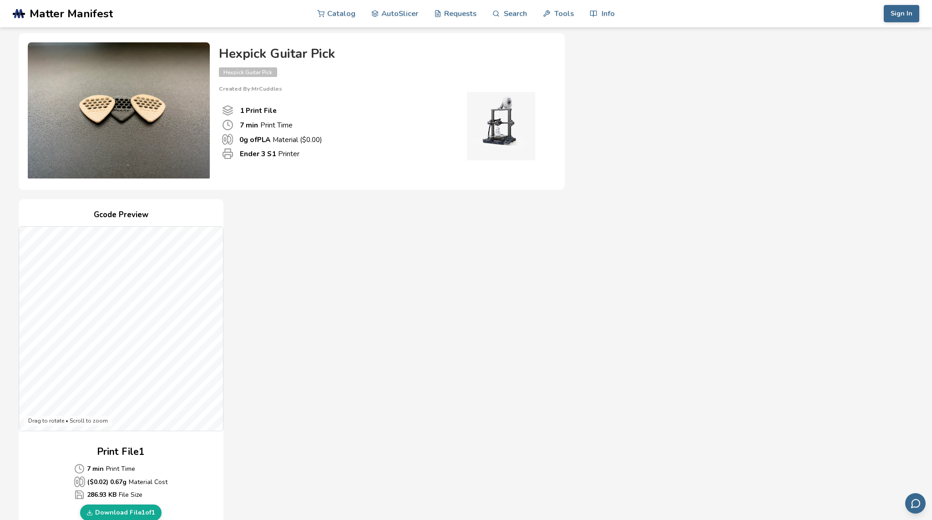
scroll to position [33, 0]
click at [744, 78] on div "Download Your Print File Hexpick Guitar Pick Hexpick Guitar Pick Created By: Mr…" at bounding box center [466, 491] width 895 height 963
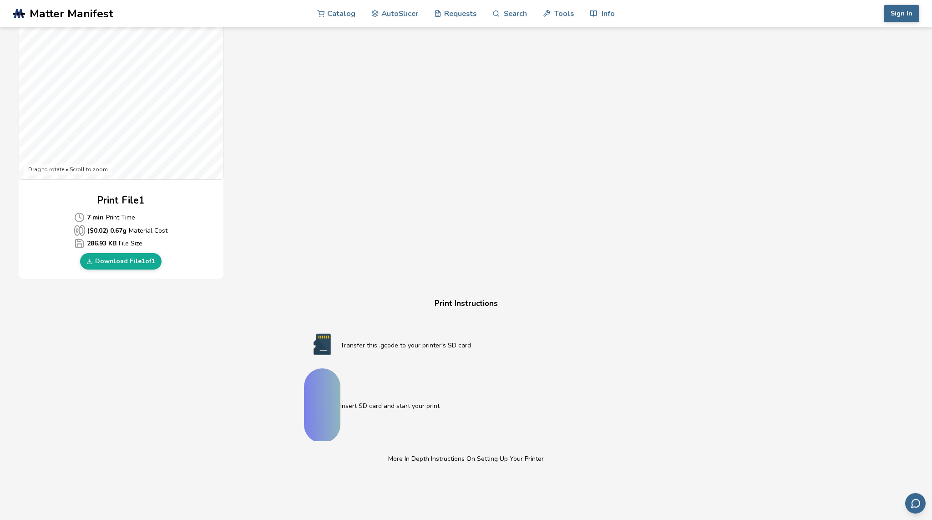
scroll to position [285, 0]
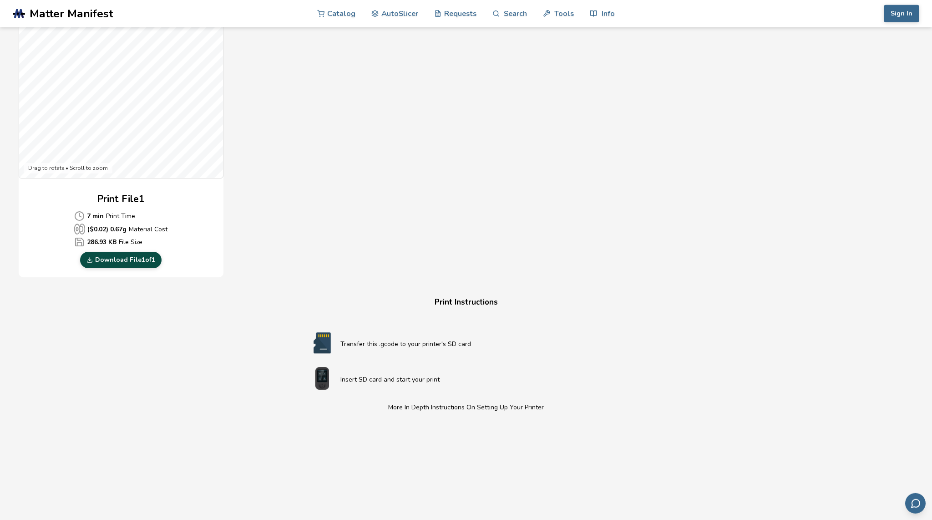
click at [126, 258] on link "Download File 1 of 1" at bounding box center [120, 260] width 81 height 16
drag, startPoint x: 285, startPoint y: 129, endPoint x: 292, endPoint y: 128, distance: 7.3
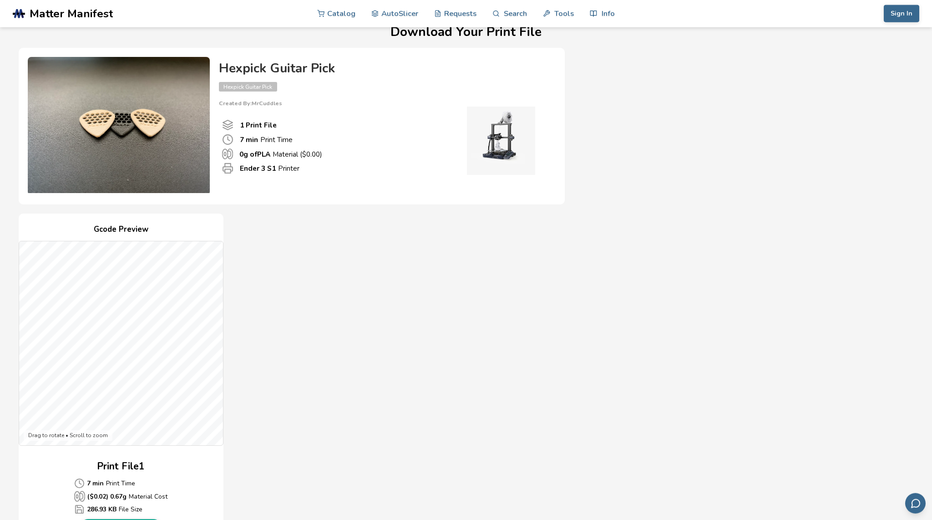
scroll to position [0, 0]
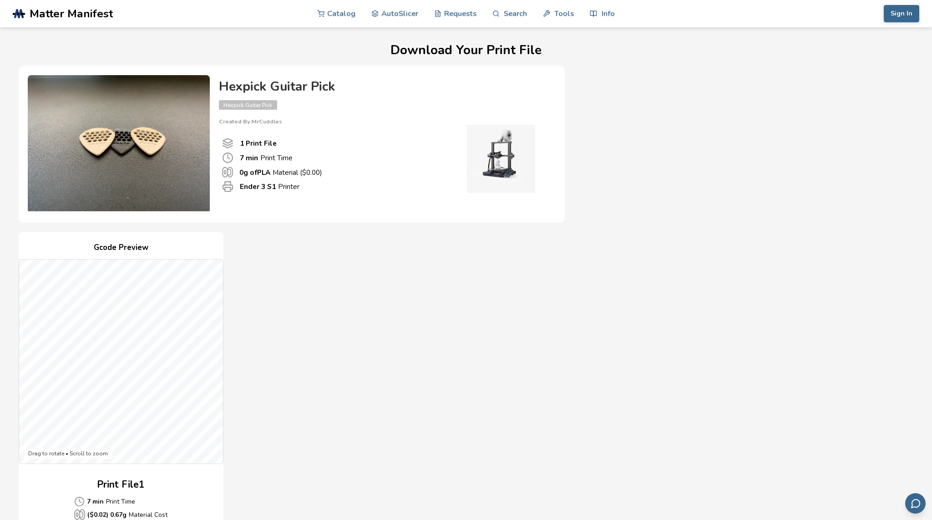
click at [234, 227] on div "Download Your Print File Hexpick Guitar Pick Hexpick Guitar Pick Created By: Mr…" at bounding box center [466, 474] width 895 height 863
